Goal: Information Seeking & Learning: Learn about a topic

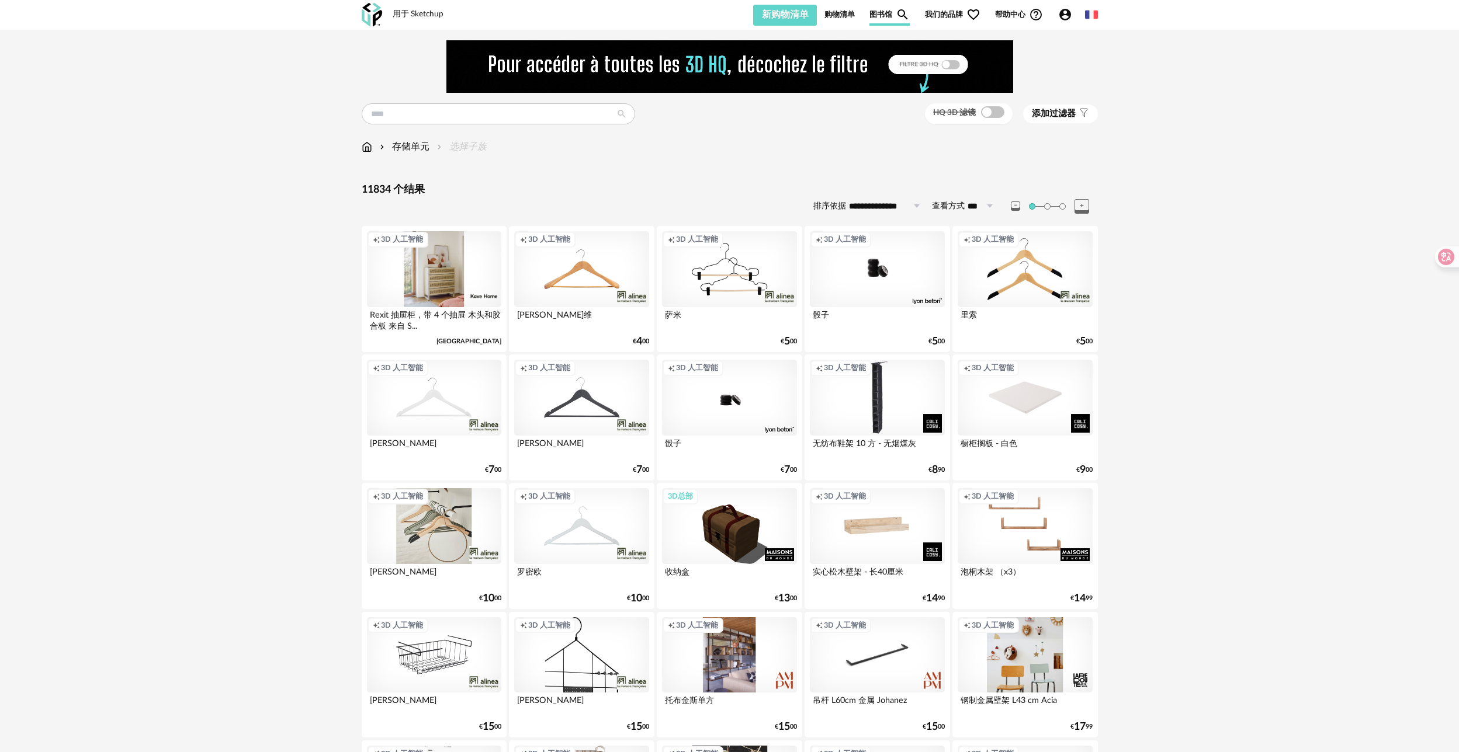
click at [420, 16] on div "用于 Sketchup" at bounding box center [418, 14] width 51 height 11
click at [417, 8] on div "用于 Sketchup Nouvelle shopping list Mettre à jour ma Shopping List 刷新图标 新购物清单 购物…" at bounding box center [729, 15] width 757 height 30
click at [403, 117] on input "text" at bounding box center [498, 113] width 273 height 21
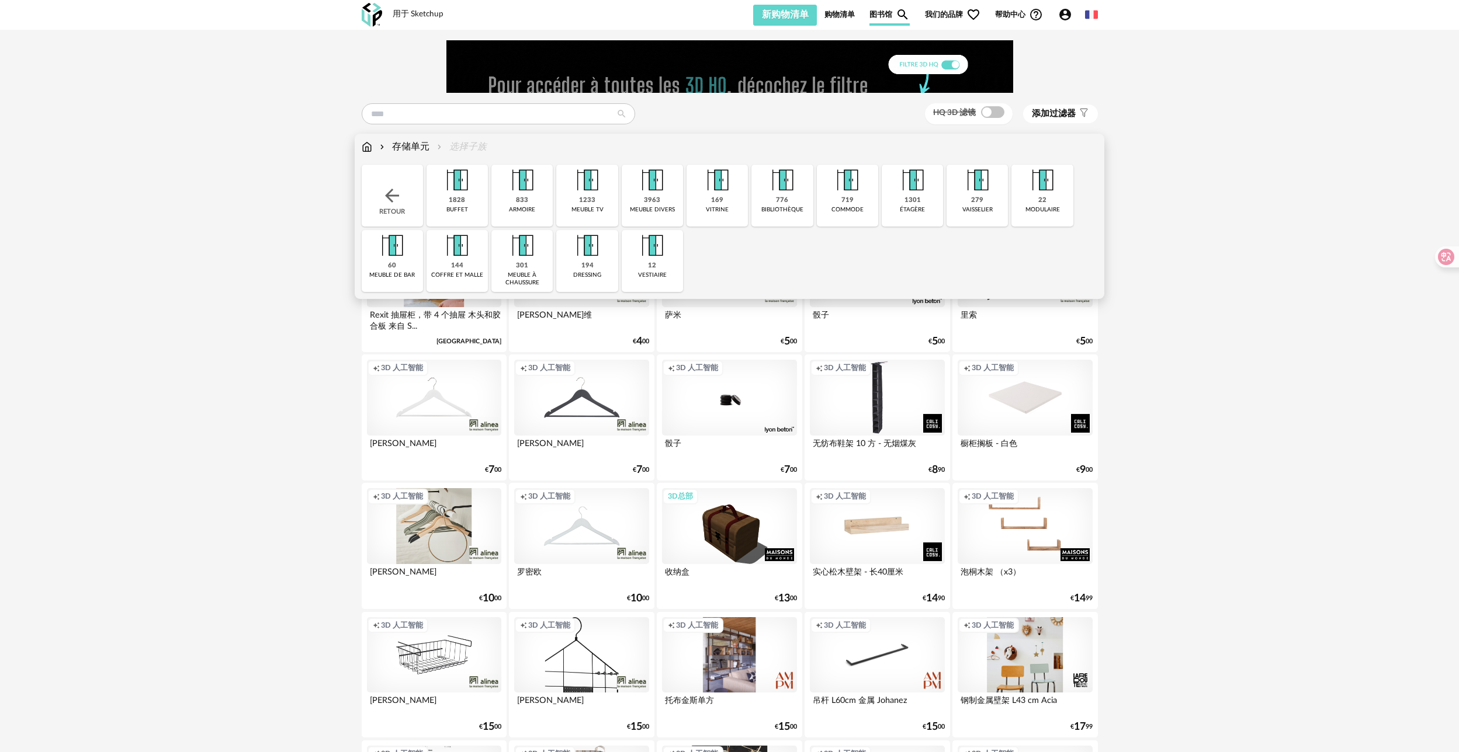
click at [390, 145] on div "存储单元" at bounding box center [403, 146] width 52 height 13
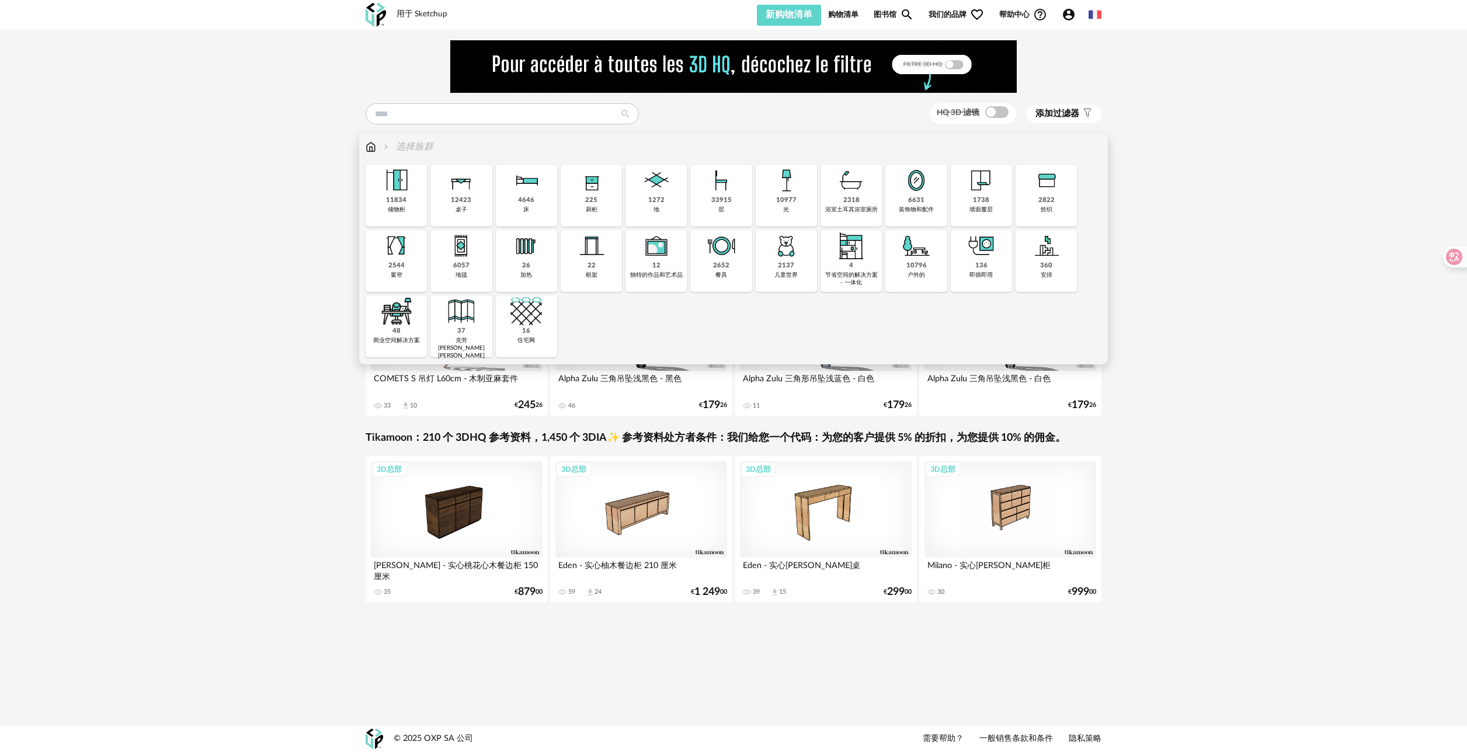
click at [988, 264] on div "136 即插即用" at bounding box center [981, 261] width 61 height 62
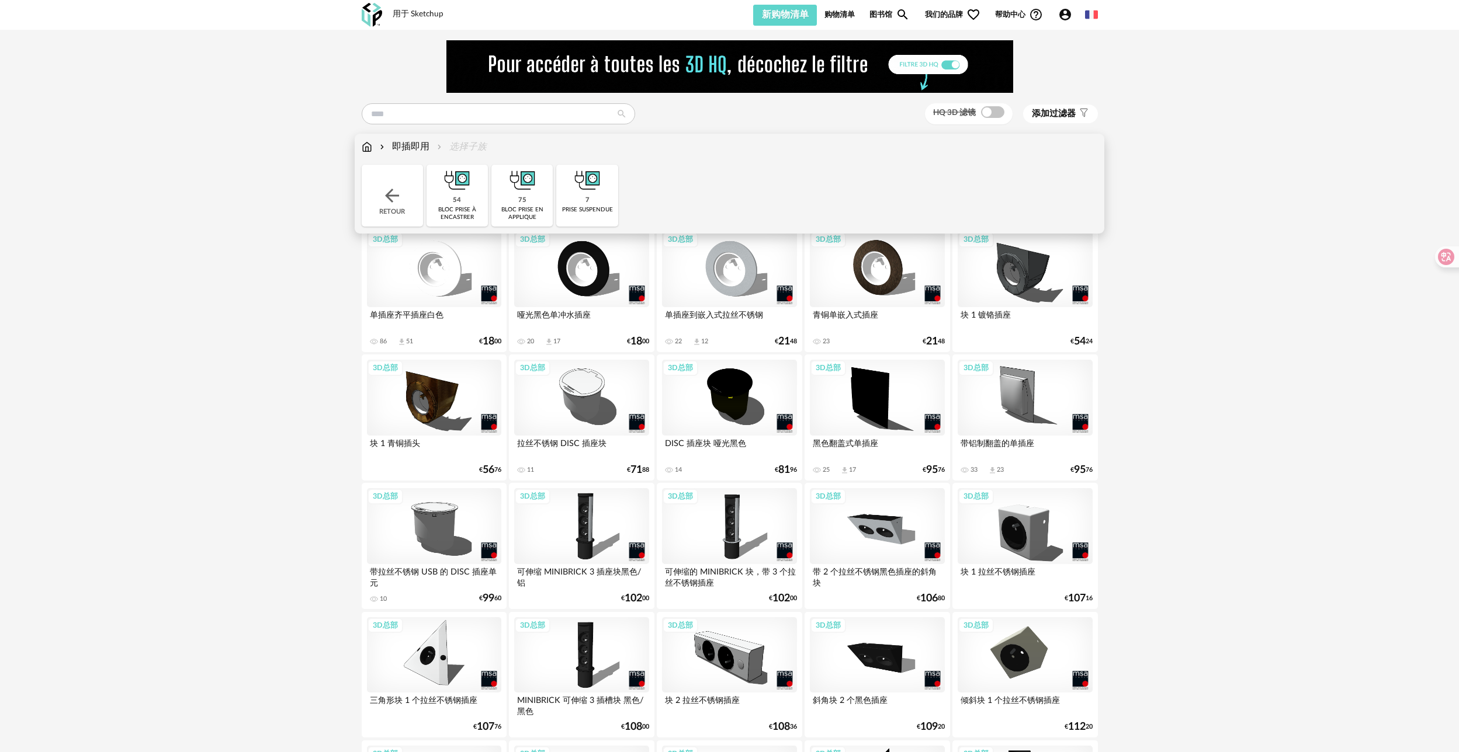
click at [399, 196] on img at bounding box center [391, 195] width 21 height 21
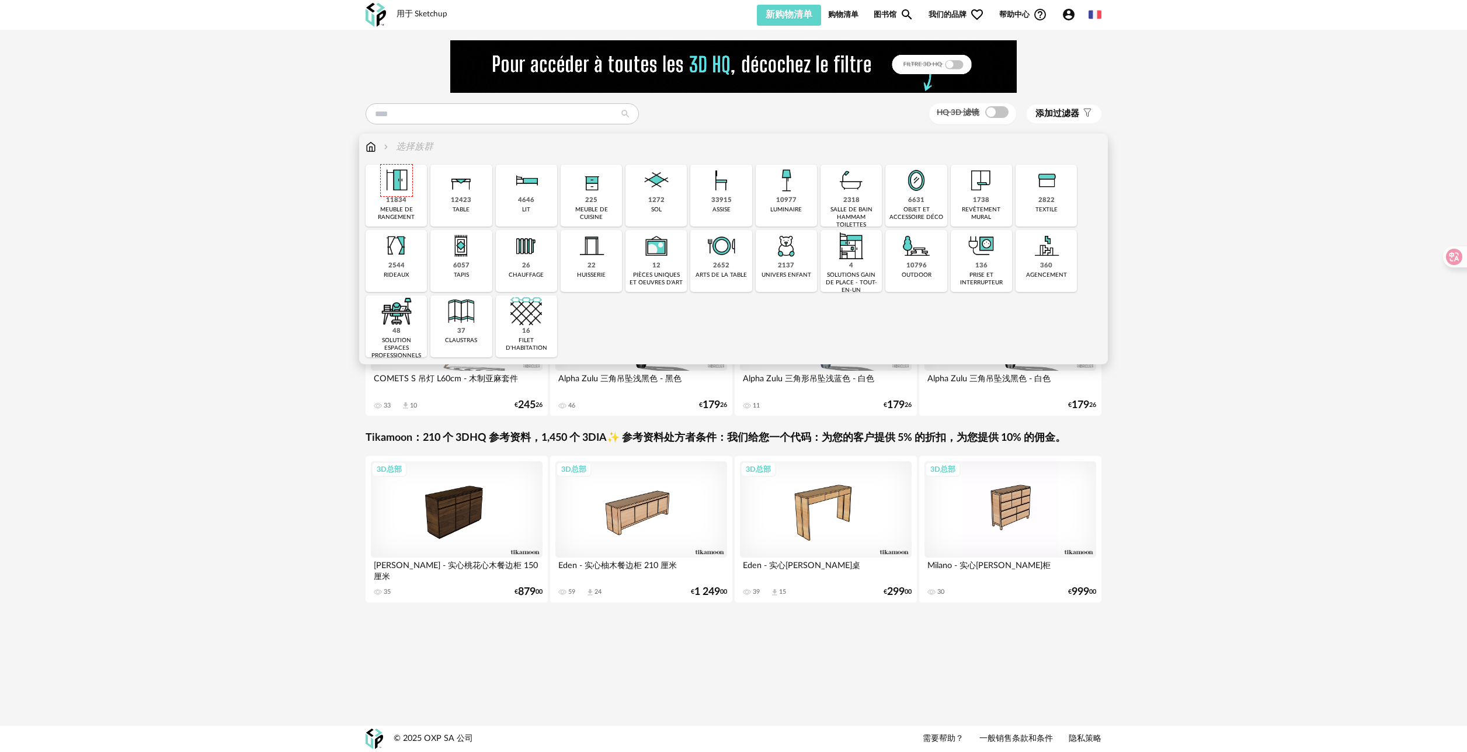
click at [400, 191] on img at bounding box center [397, 181] width 32 height 32
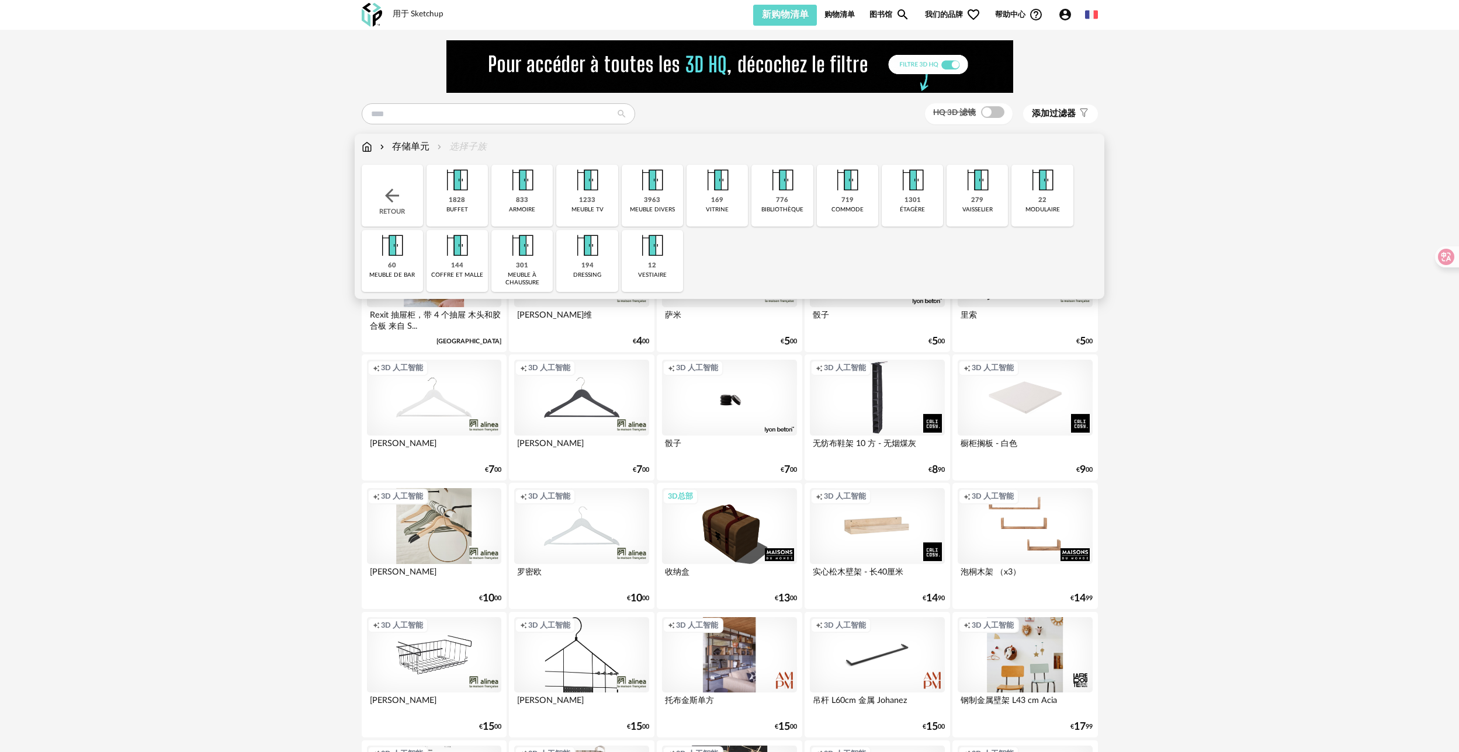
click at [411, 149] on font "存储单元" at bounding box center [410, 146] width 37 height 13
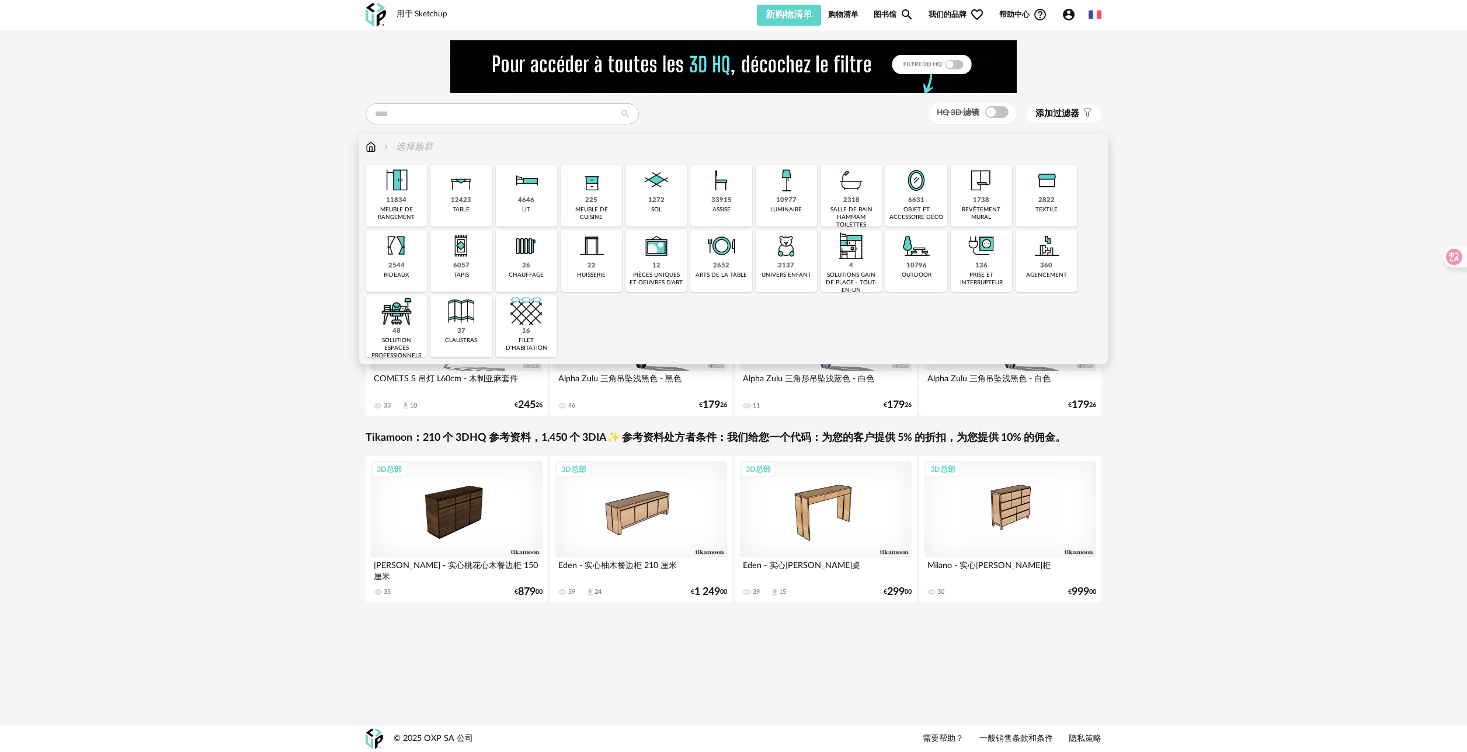
click at [453, 189] on img at bounding box center [462, 181] width 32 height 32
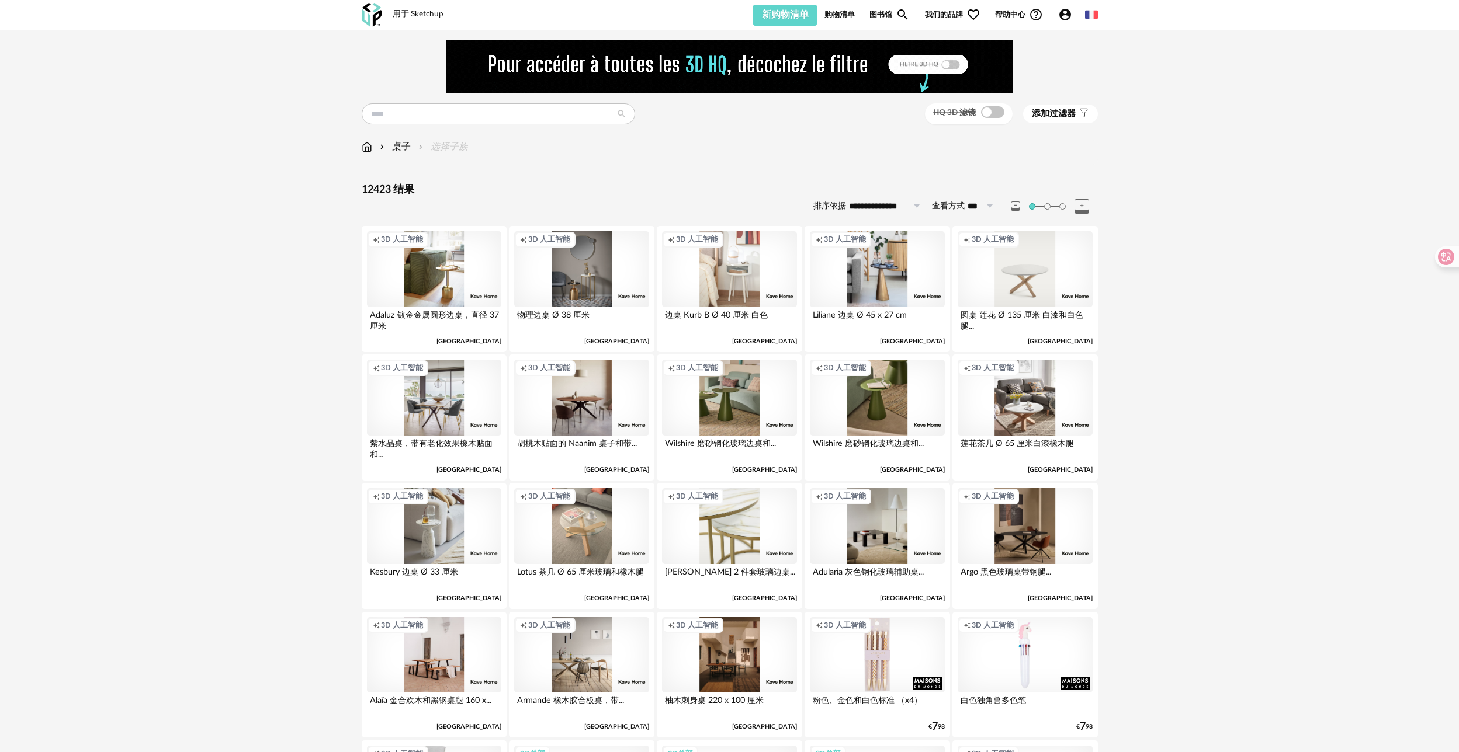
click at [403, 150] on font "桌子" at bounding box center [401, 146] width 19 height 13
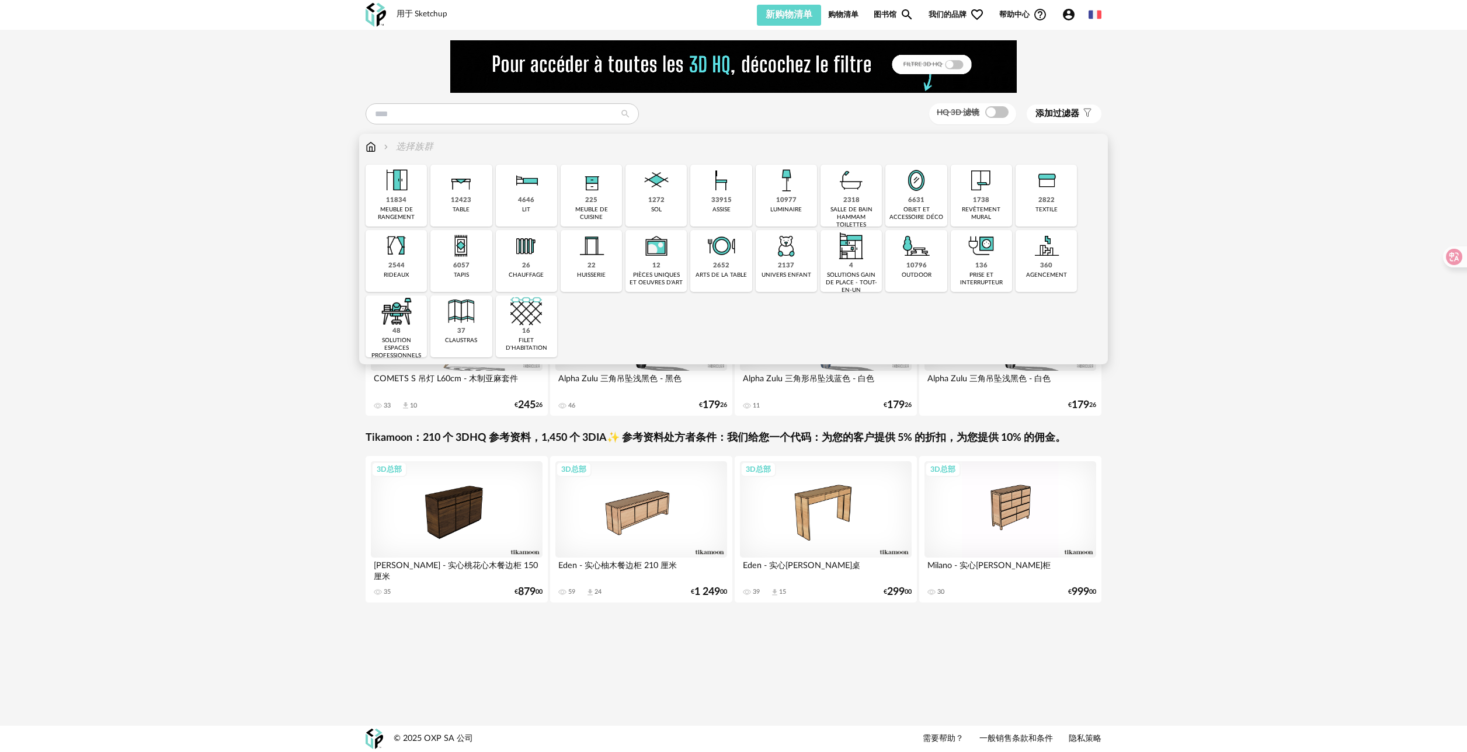
click at [522, 193] on img at bounding box center [527, 181] width 32 height 32
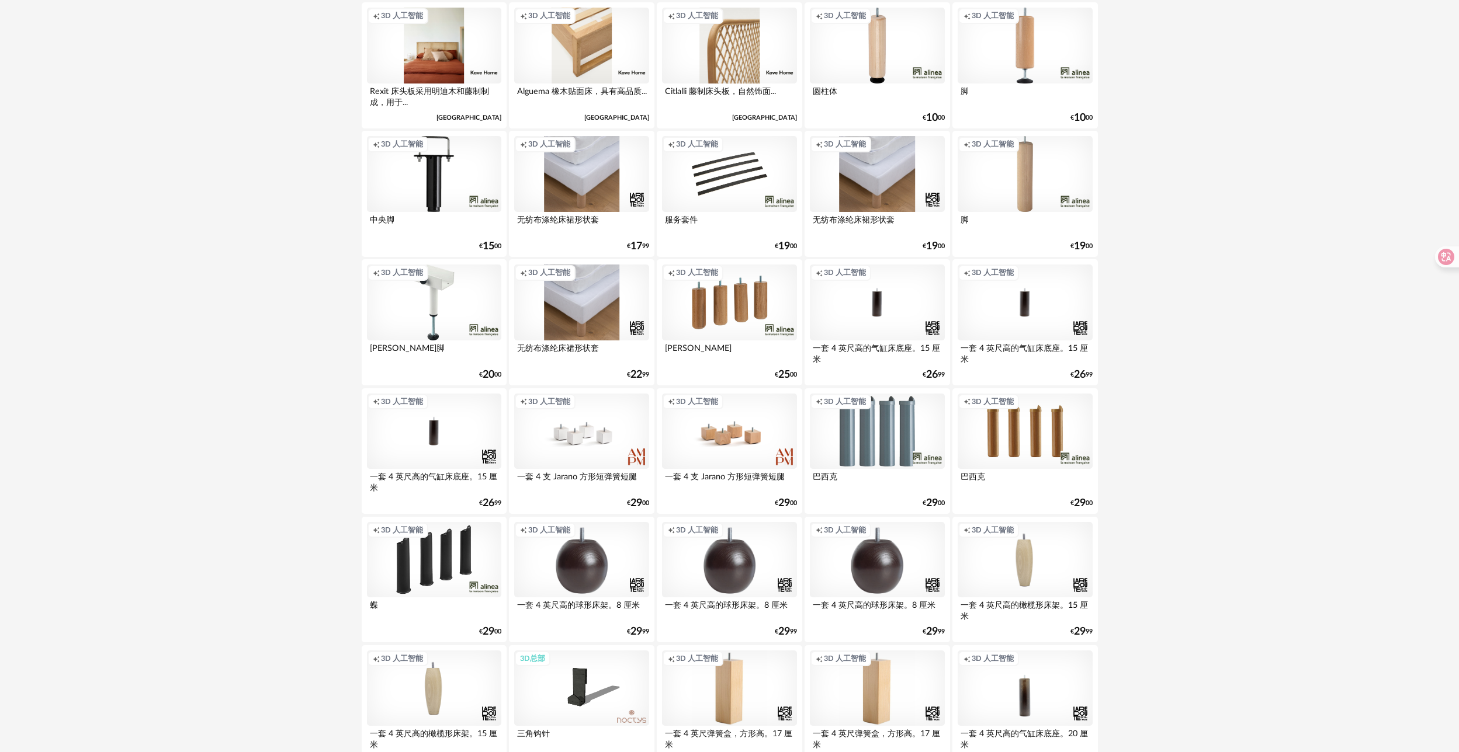
scroll to position [117, 0]
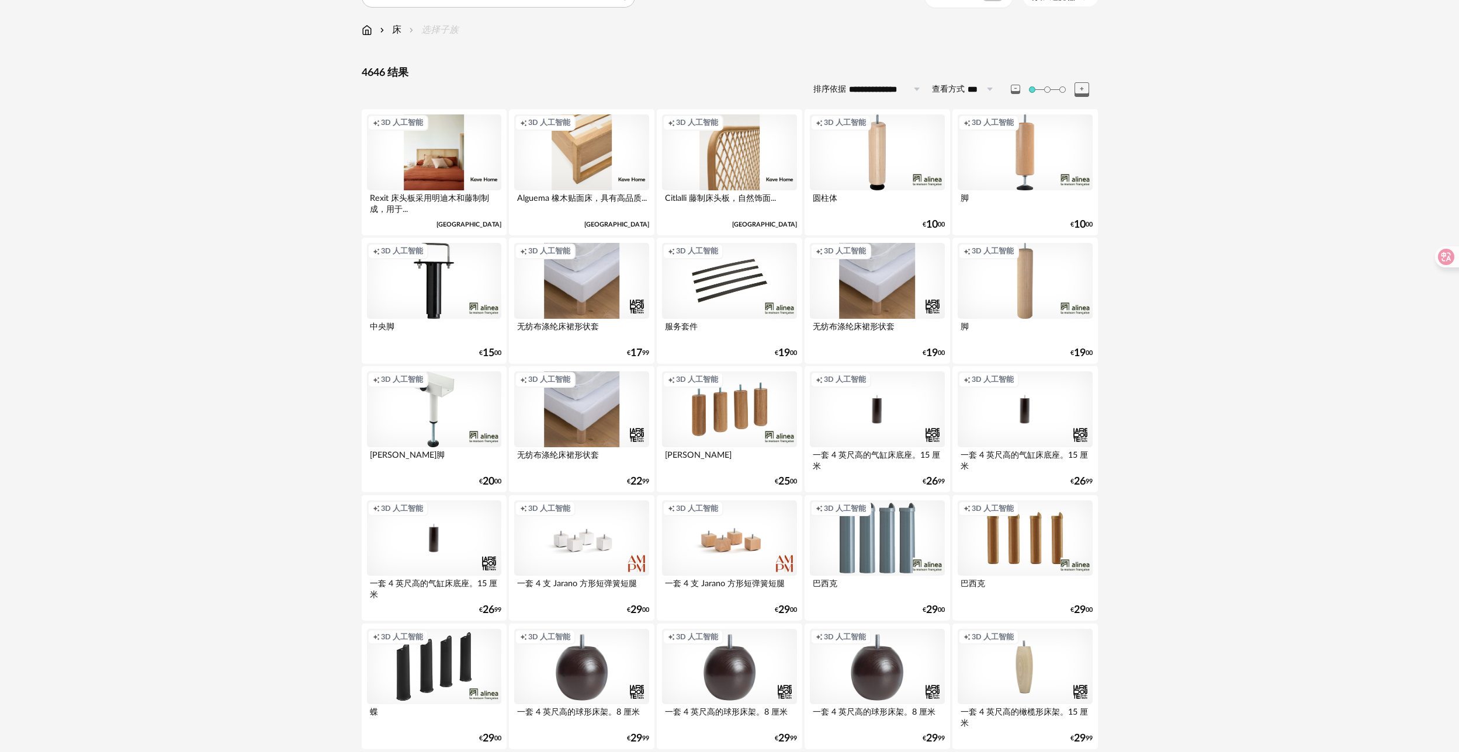
click at [872, 89] on input "**********" at bounding box center [886, 89] width 81 height 19
click at [883, 113] on li "最近的" at bounding box center [889, 120] width 88 height 20
type input "**********"
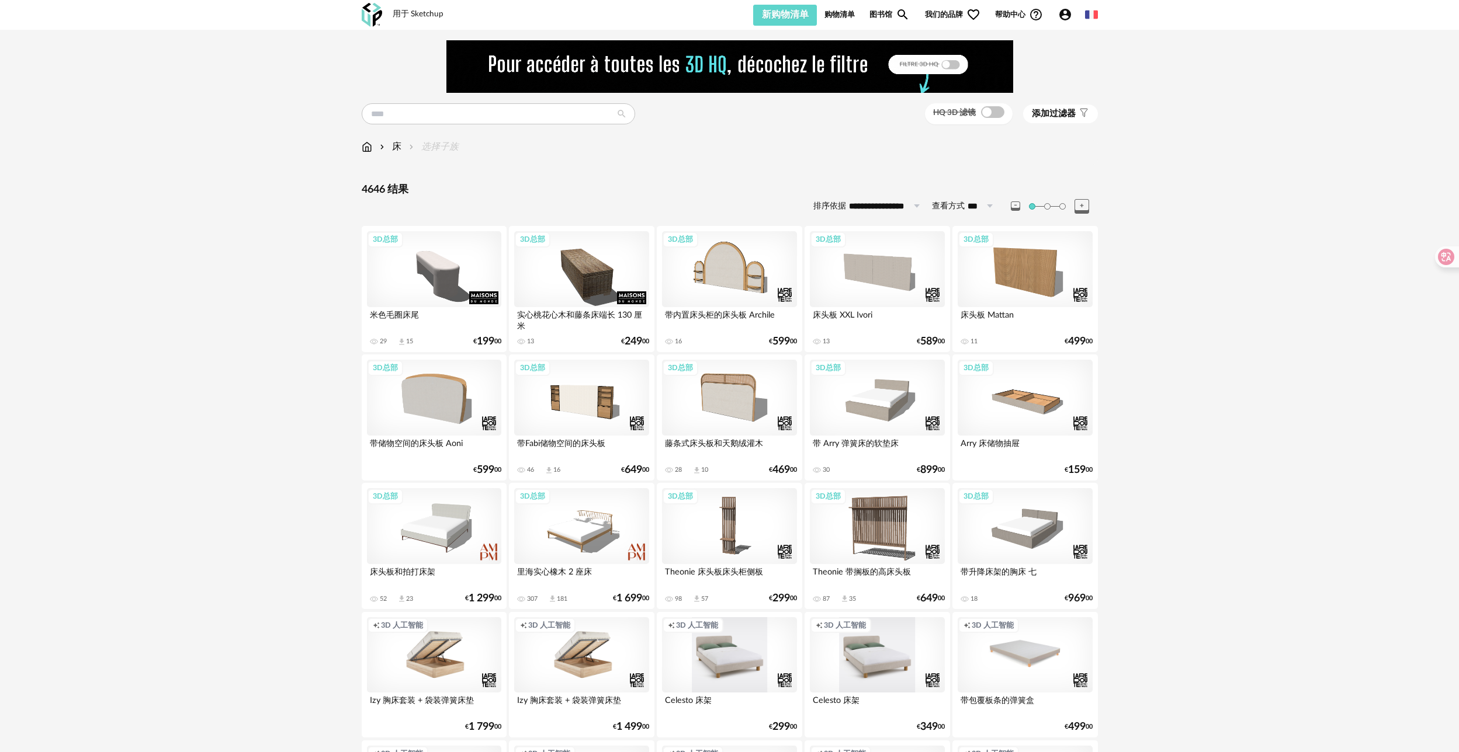
click at [415, 11] on div "用于 Sketchup" at bounding box center [418, 14] width 51 height 11
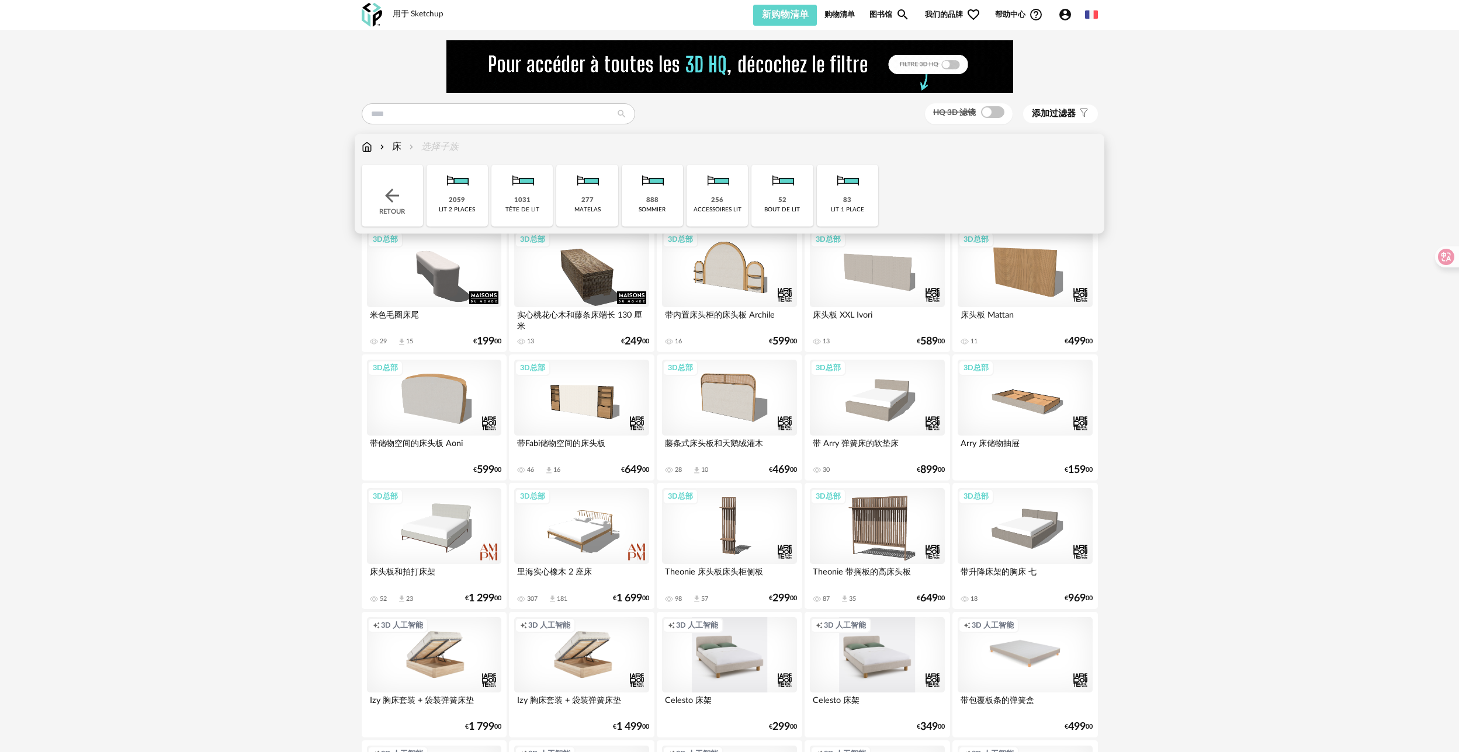
click at [386, 148] on img at bounding box center [381, 146] width 9 height 13
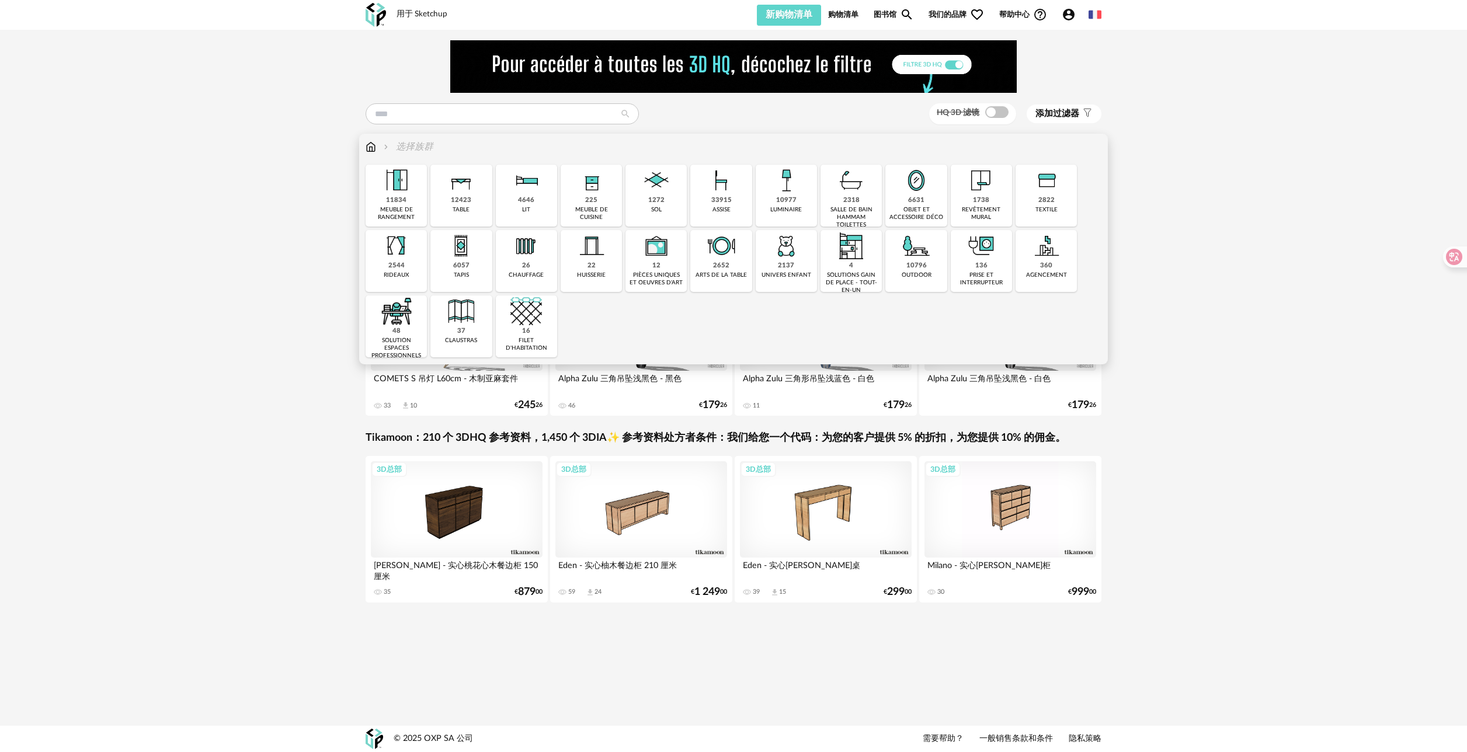
click at [790, 192] on img at bounding box center [786, 181] width 32 height 32
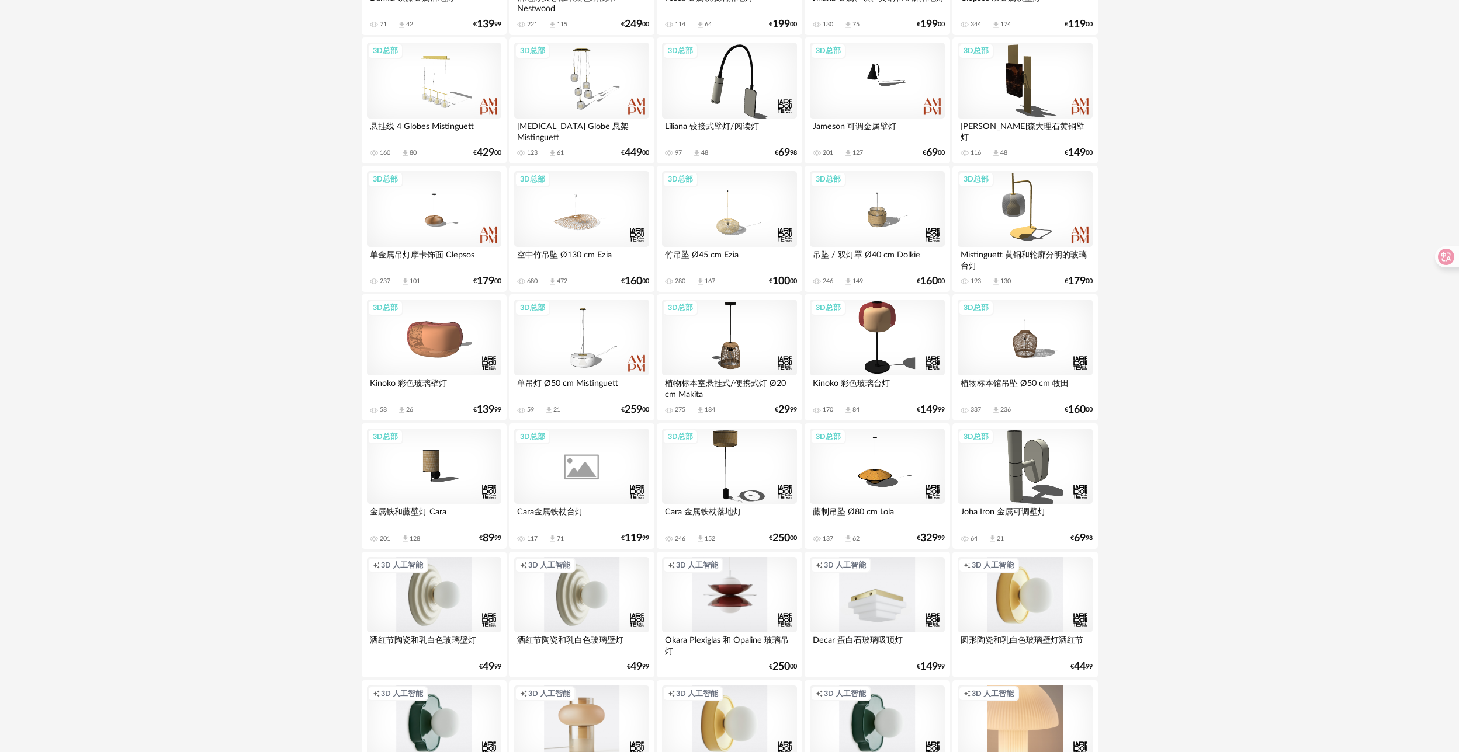
scroll to position [1636, 0]
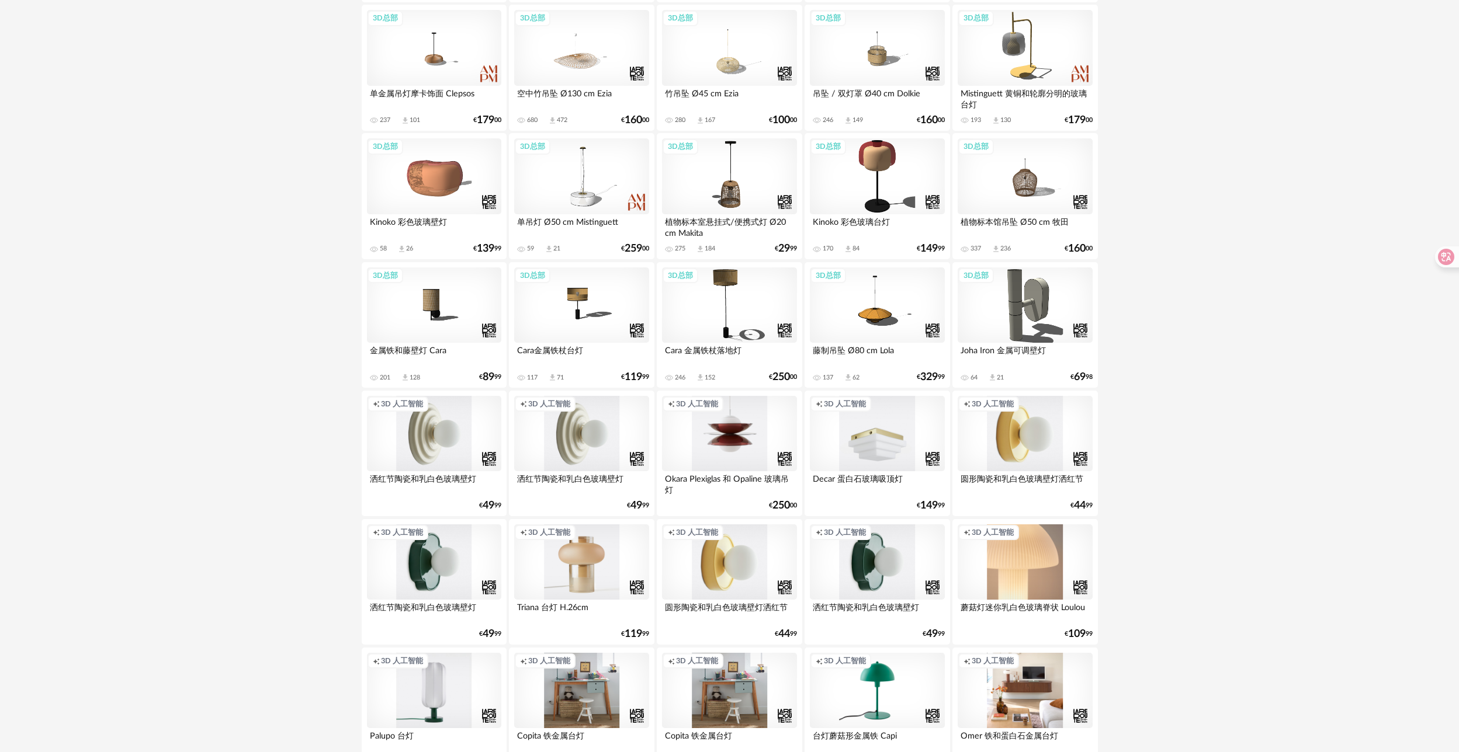
click at [599, 422] on div "创建图标 3D 人工智能" at bounding box center [581, 434] width 134 height 76
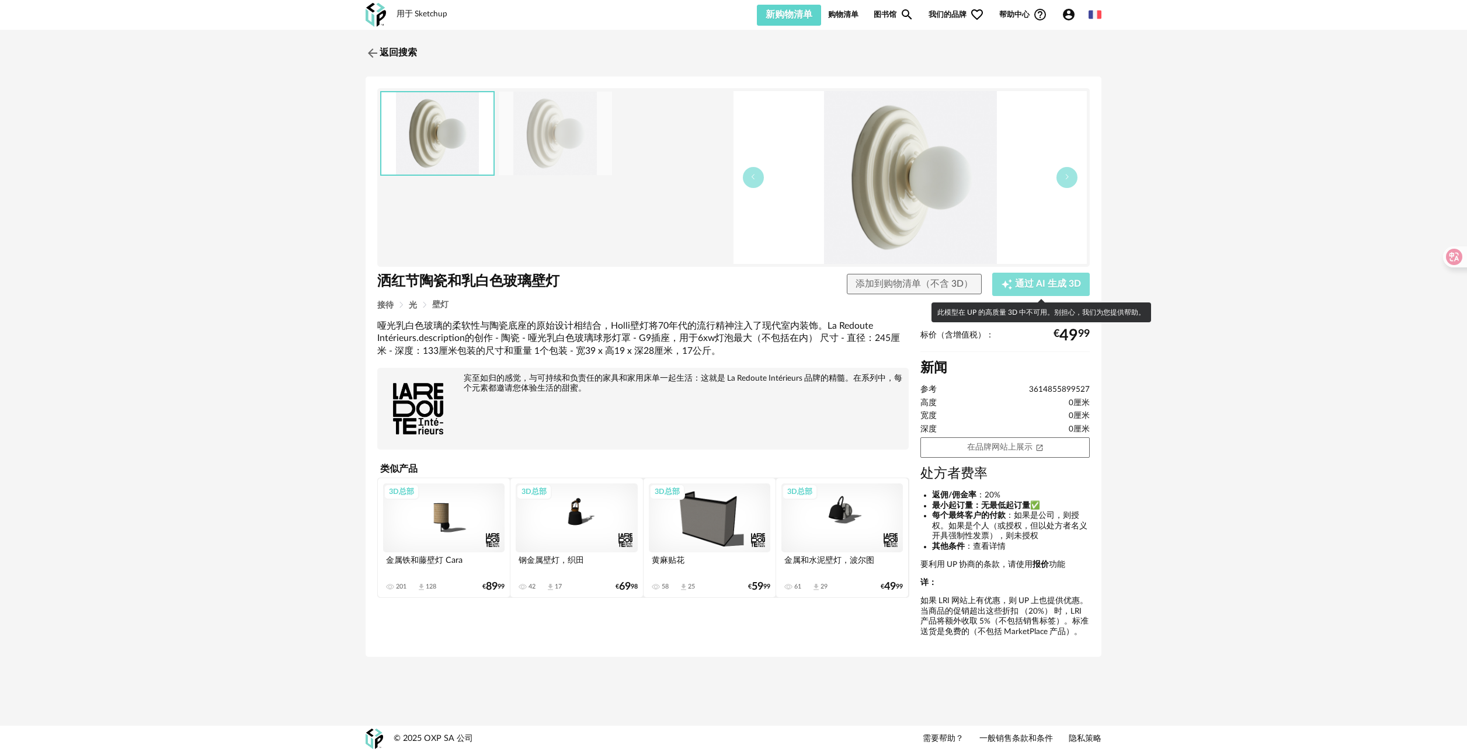
click at [1044, 282] on span "通过 AI 生成 3D" at bounding box center [1048, 284] width 66 height 9
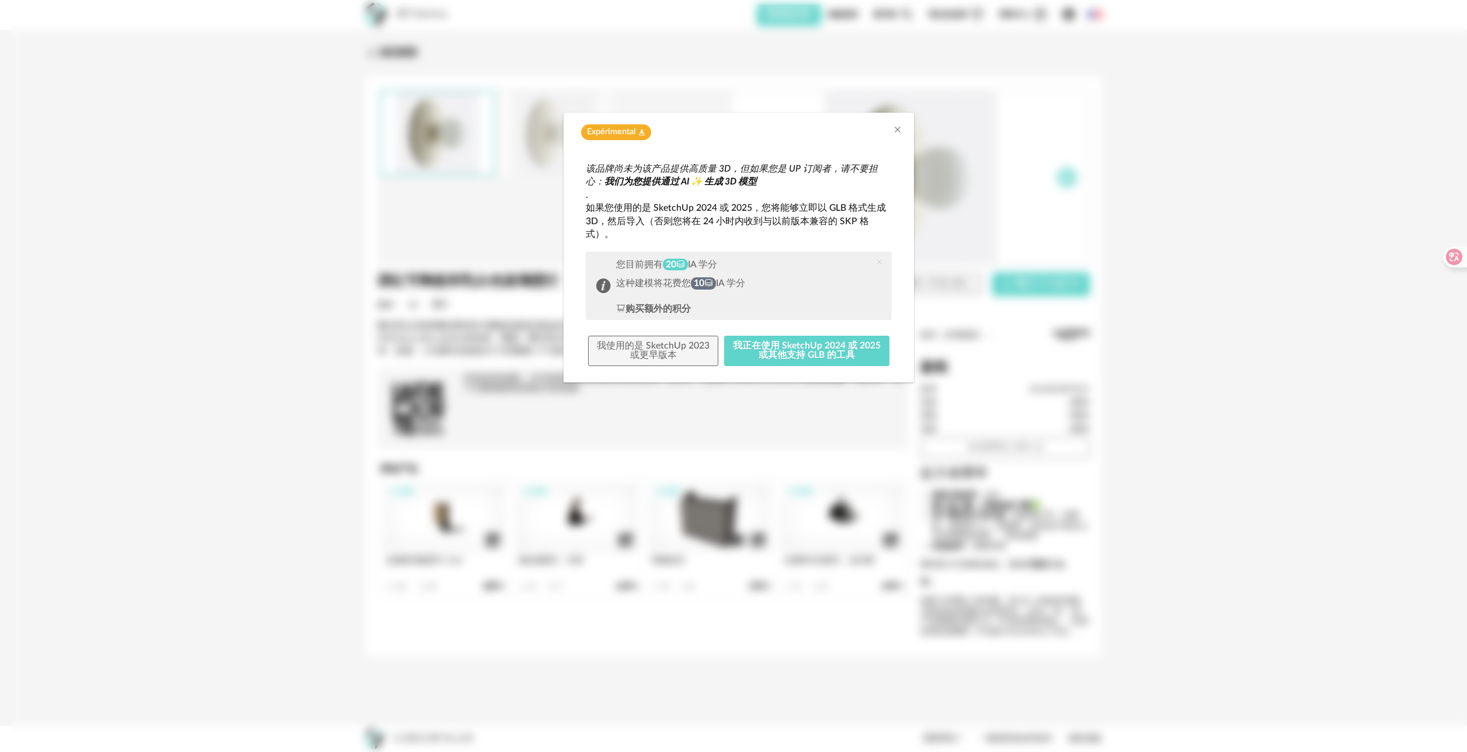
click at [903, 129] on div "Expérimental 烧瓶图标" at bounding box center [739, 129] width 350 height 33
click at [893, 133] on icon "Close" at bounding box center [897, 129] width 9 height 9
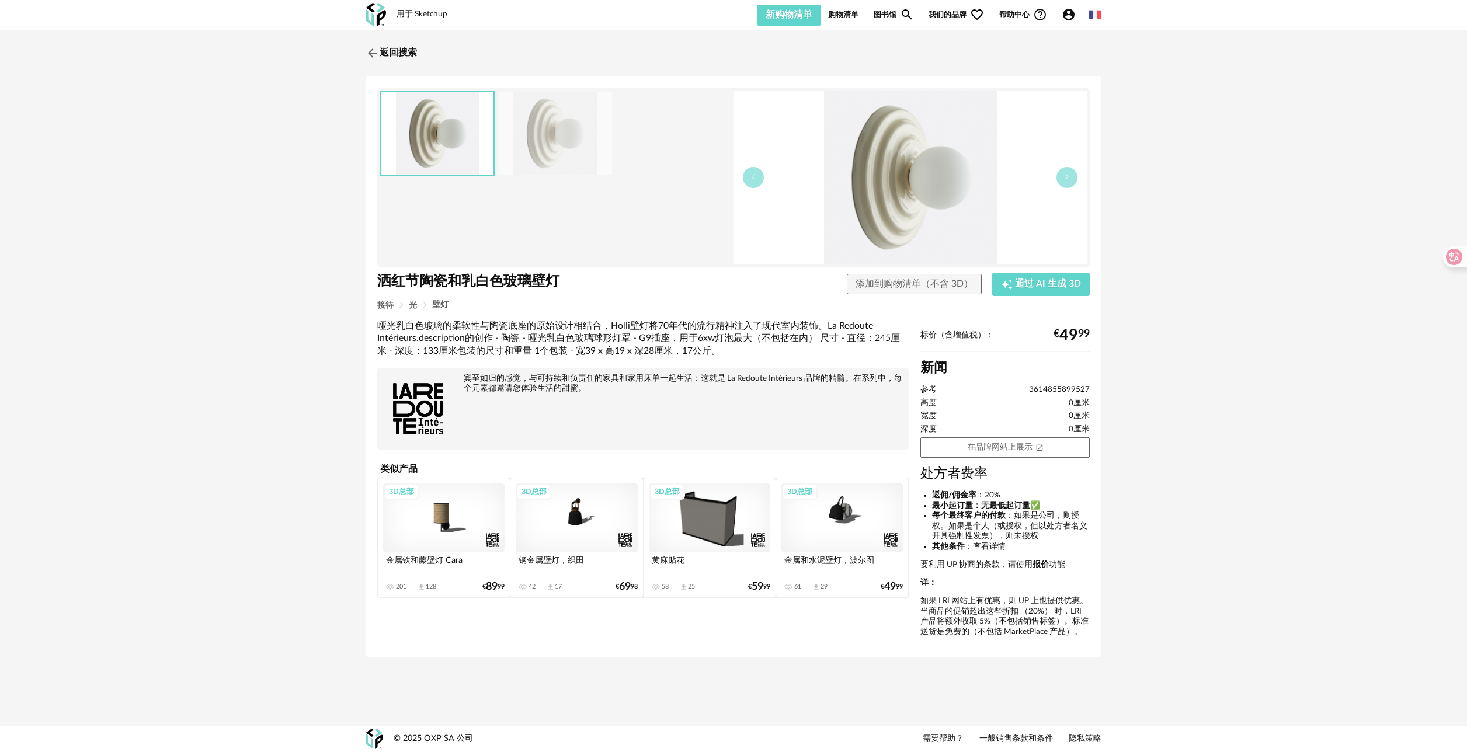
click at [400, 12] on div "用于 Sketchup" at bounding box center [422, 14] width 51 height 11
click at [374, 13] on img at bounding box center [376, 15] width 20 height 24
